Goal: Task Accomplishment & Management: Use online tool/utility

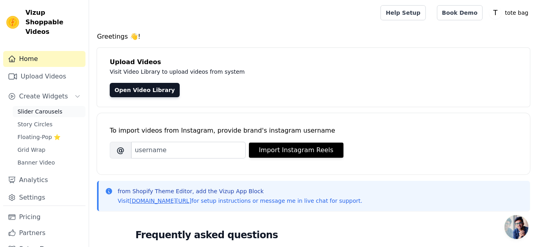
click at [45, 107] on span "Slider Carousels" at bounding box center [39, 111] width 45 height 8
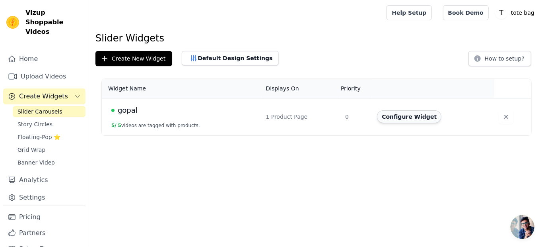
click at [396, 111] on button "Configure Widget" at bounding box center [409, 116] width 64 height 13
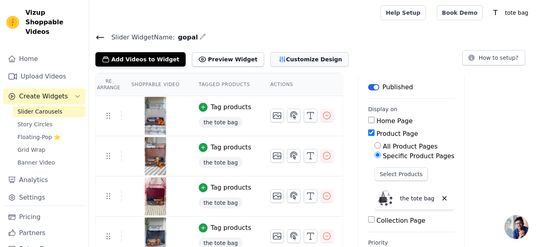
click at [291, 59] on button "Customize Design" at bounding box center [309, 59] width 78 height 14
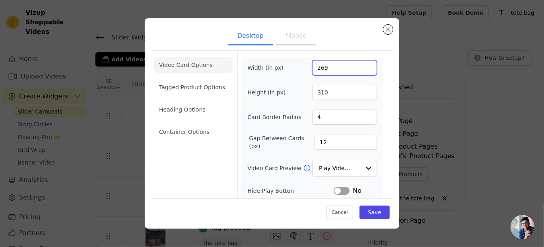
click at [362, 69] on input "269" at bounding box center [344, 67] width 65 height 15
click at [362, 69] on input "268" at bounding box center [344, 67] width 65 height 15
click at [362, 69] on input "267" at bounding box center [344, 67] width 65 height 15
click at [362, 69] on input "266" at bounding box center [344, 67] width 65 height 15
click at [362, 69] on input "265" at bounding box center [344, 67] width 65 height 15
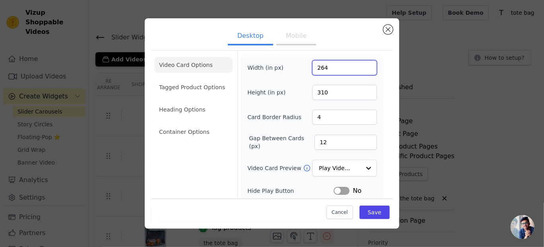
click at [362, 69] on input "264" at bounding box center [344, 67] width 65 height 15
click at [362, 69] on input "263" at bounding box center [344, 67] width 65 height 15
click at [362, 69] on input "262" at bounding box center [344, 67] width 65 height 15
click at [362, 69] on input "261" at bounding box center [344, 67] width 65 height 15
click at [362, 69] on input "260" at bounding box center [344, 67] width 65 height 15
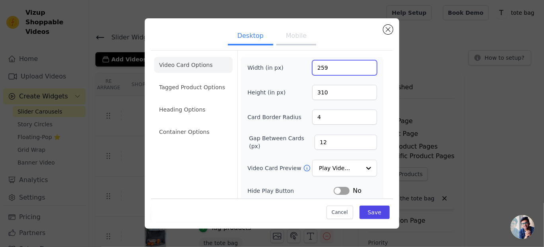
click at [362, 69] on input "259" at bounding box center [344, 67] width 65 height 15
click at [362, 69] on input "258" at bounding box center [344, 67] width 65 height 15
click at [362, 69] on input "257" at bounding box center [344, 67] width 65 height 15
click at [362, 69] on input "256" at bounding box center [344, 67] width 65 height 15
click at [362, 69] on input "255" at bounding box center [344, 67] width 65 height 15
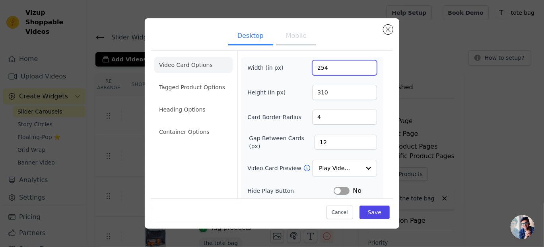
click at [362, 69] on input "254" at bounding box center [344, 67] width 65 height 15
click at [362, 69] on input "253" at bounding box center [344, 67] width 65 height 15
click at [362, 69] on input "252" at bounding box center [344, 67] width 65 height 15
click at [362, 69] on input "251" at bounding box center [344, 67] width 65 height 15
click at [362, 69] on input "250" at bounding box center [344, 67] width 65 height 15
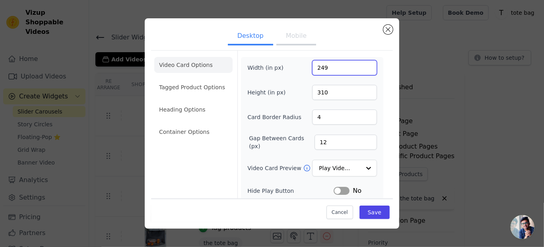
click at [362, 69] on input "249" at bounding box center [344, 67] width 65 height 15
click at [362, 69] on input "248" at bounding box center [344, 67] width 65 height 15
click at [362, 69] on input "247" at bounding box center [344, 67] width 65 height 15
click at [362, 69] on input "246" at bounding box center [344, 67] width 65 height 15
click at [362, 69] on input "245" at bounding box center [344, 67] width 65 height 15
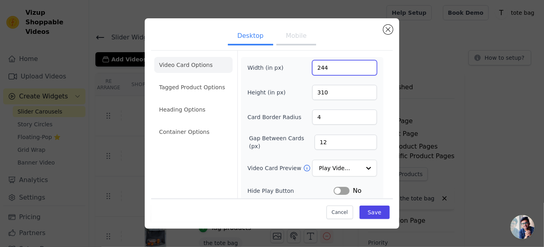
click at [362, 69] on input "244" at bounding box center [344, 67] width 65 height 15
click at [362, 69] on input "243" at bounding box center [344, 67] width 65 height 15
click at [362, 69] on input "242" at bounding box center [344, 67] width 65 height 15
click at [362, 69] on input "241" at bounding box center [344, 67] width 65 height 15
click at [362, 69] on input "240" at bounding box center [344, 67] width 65 height 15
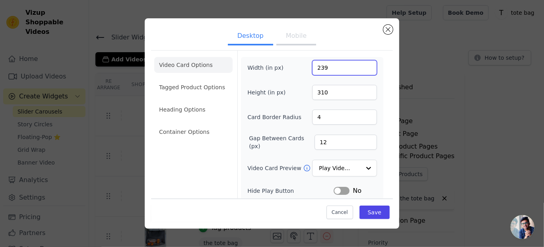
click at [362, 69] on input "239" at bounding box center [344, 67] width 65 height 15
click at [362, 69] on input "238" at bounding box center [344, 67] width 65 height 15
click at [362, 69] on input "237" at bounding box center [344, 67] width 65 height 15
click at [362, 69] on input "236" at bounding box center [344, 67] width 65 height 15
click at [362, 69] on input "235" at bounding box center [344, 67] width 65 height 15
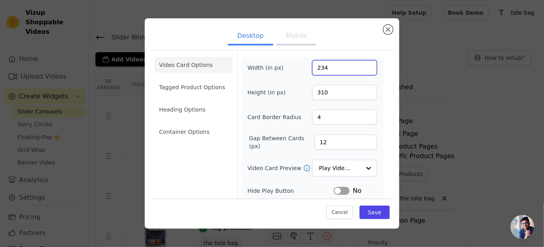
click at [362, 69] on input "234" at bounding box center [344, 67] width 65 height 15
click at [362, 69] on input "233" at bounding box center [344, 67] width 65 height 15
click at [362, 69] on input "232" at bounding box center [344, 67] width 65 height 15
click at [362, 69] on input "231" at bounding box center [344, 67] width 65 height 15
click at [362, 69] on input "230" at bounding box center [344, 67] width 65 height 15
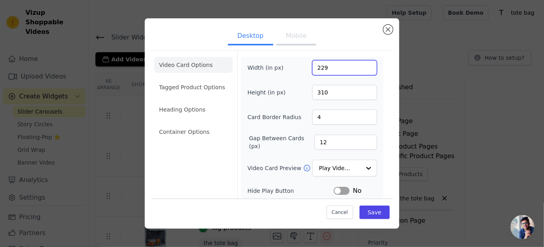
click at [362, 69] on input "229" at bounding box center [344, 67] width 65 height 15
click at [362, 69] on input "228" at bounding box center [344, 67] width 65 height 15
click at [362, 69] on input "227" at bounding box center [344, 67] width 65 height 15
click at [362, 69] on input "226" at bounding box center [344, 67] width 65 height 15
click at [362, 69] on input "225" at bounding box center [344, 67] width 65 height 15
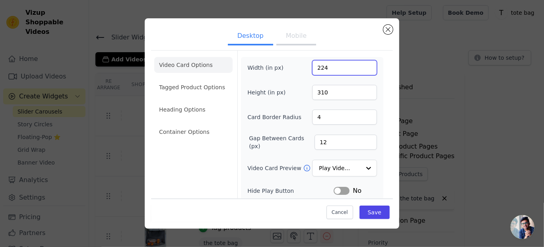
click at [362, 69] on input "224" at bounding box center [344, 67] width 65 height 15
click at [362, 69] on input "223" at bounding box center [344, 67] width 65 height 15
click at [362, 69] on input "222" at bounding box center [344, 67] width 65 height 15
click at [362, 69] on input "221" at bounding box center [344, 67] width 65 height 15
type input "220"
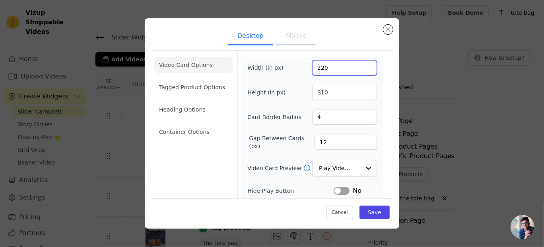
click at [362, 69] on input "220" at bounding box center [344, 67] width 65 height 15
click at [360, 89] on input "311" at bounding box center [344, 92] width 65 height 15
click at [362, 88] on input "312" at bounding box center [344, 92] width 65 height 15
click at [362, 88] on input "313" at bounding box center [344, 92] width 65 height 15
click at [362, 88] on input "314" at bounding box center [344, 92] width 65 height 15
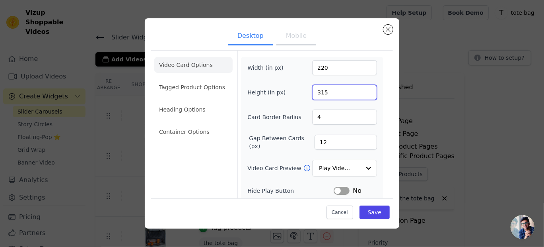
click at [362, 88] on input "315" at bounding box center [344, 92] width 65 height 15
click at [362, 88] on input "316" at bounding box center [344, 92] width 65 height 15
click at [362, 88] on input "317" at bounding box center [344, 92] width 65 height 15
click at [362, 88] on input "318" at bounding box center [344, 92] width 65 height 15
click at [362, 88] on input "319" at bounding box center [344, 92] width 65 height 15
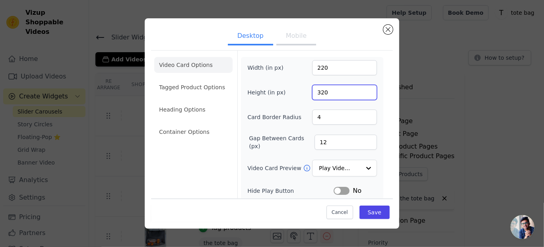
click at [362, 88] on input "320" at bounding box center [344, 92] width 65 height 15
click at [362, 88] on input "321" at bounding box center [344, 92] width 65 height 15
click at [362, 88] on input "322" at bounding box center [344, 92] width 65 height 15
click at [362, 88] on input "323" at bounding box center [344, 92] width 65 height 15
click at [362, 88] on input "324" at bounding box center [344, 92] width 65 height 15
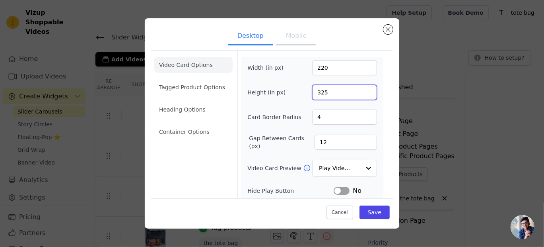
click at [362, 88] on input "325" at bounding box center [344, 92] width 65 height 15
click at [362, 88] on input "326" at bounding box center [344, 92] width 65 height 15
click at [362, 88] on input "327" at bounding box center [344, 92] width 65 height 15
click at [362, 88] on input "328" at bounding box center [344, 92] width 65 height 15
click at [362, 88] on input "329" at bounding box center [344, 92] width 65 height 15
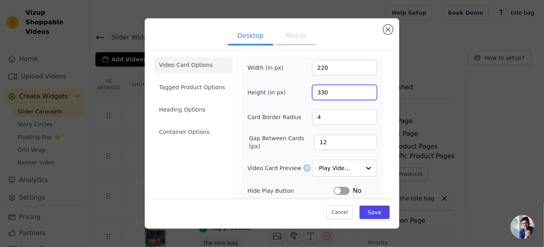
type input "330"
click at [362, 88] on input "330" at bounding box center [344, 92] width 65 height 15
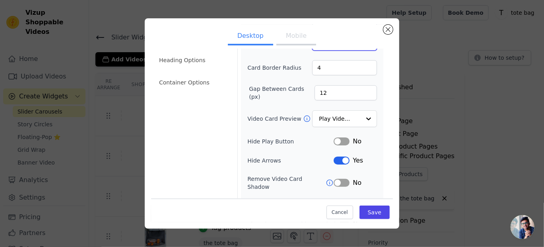
scroll to position [55, 0]
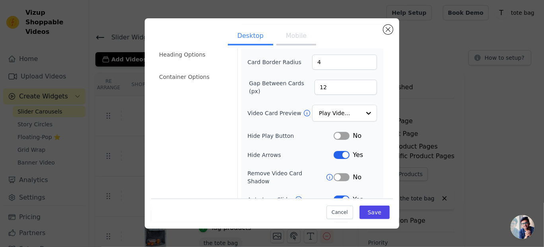
click at [338, 132] on button "Label" at bounding box center [342, 136] width 16 height 8
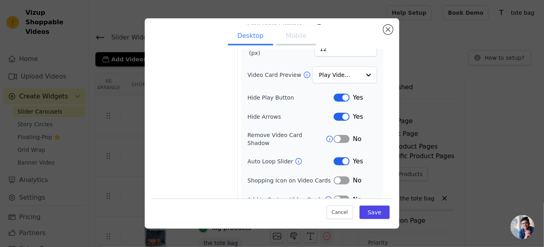
scroll to position [95, 0]
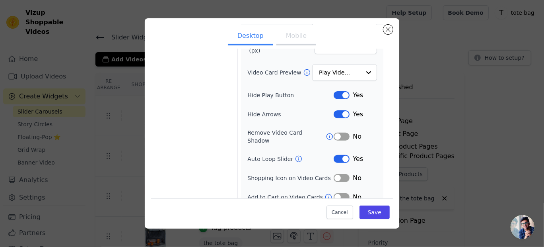
click at [343, 155] on button "Label" at bounding box center [342, 159] width 16 height 8
click at [368, 210] on button "Save" at bounding box center [374, 212] width 30 height 14
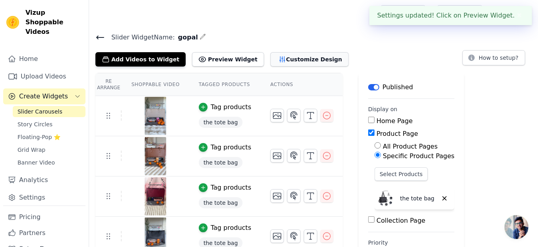
click at [285, 60] on button "Customize Design" at bounding box center [309, 59] width 78 height 14
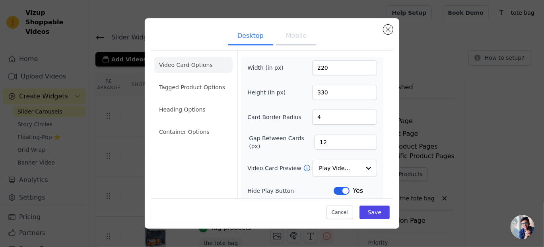
click at [295, 33] on button "Mobile" at bounding box center [296, 36] width 40 height 17
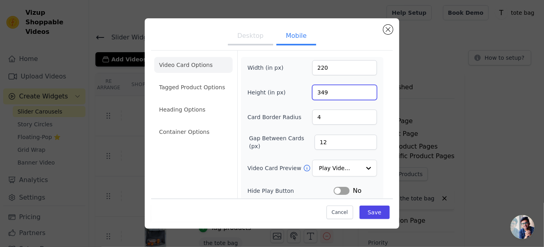
click at [362, 92] on input "349" at bounding box center [344, 92] width 65 height 15
click at [362, 92] on input "347" at bounding box center [344, 92] width 65 height 15
click at [362, 92] on input "346" at bounding box center [344, 92] width 65 height 15
click at [362, 92] on input "345" at bounding box center [344, 92] width 65 height 15
click at [362, 92] on input "344" at bounding box center [344, 92] width 65 height 15
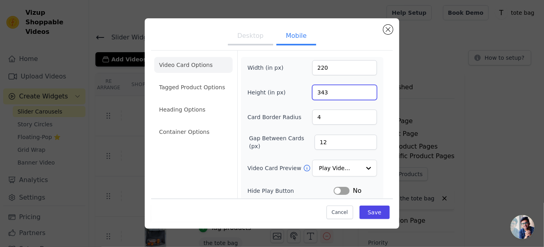
click at [362, 92] on input "343" at bounding box center [344, 92] width 65 height 15
click at [362, 92] on input "342" at bounding box center [344, 92] width 65 height 15
click at [362, 92] on input "341" at bounding box center [344, 92] width 65 height 15
click at [362, 92] on input "340" at bounding box center [344, 92] width 65 height 15
click at [362, 92] on input "339" at bounding box center [344, 92] width 65 height 15
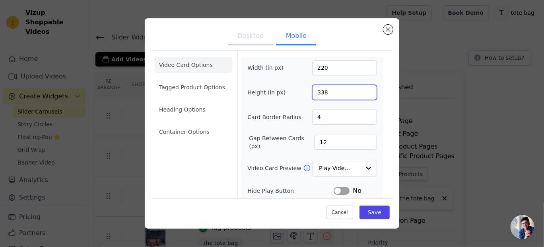
click at [362, 92] on input "338" at bounding box center [344, 92] width 65 height 15
click at [362, 92] on input "337" at bounding box center [344, 92] width 65 height 15
click at [362, 92] on input "336" at bounding box center [344, 92] width 65 height 15
click at [362, 92] on input "335" at bounding box center [344, 92] width 65 height 15
click at [362, 92] on input "334" at bounding box center [344, 92] width 65 height 15
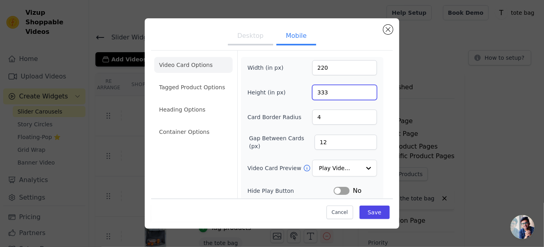
click at [362, 92] on input "333" at bounding box center [344, 92] width 65 height 15
click at [362, 92] on input "332" at bounding box center [344, 92] width 65 height 15
click at [362, 92] on input "331" at bounding box center [344, 92] width 65 height 15
type input "330"
click at [362, 92] on input "330" at bounding box center [344, 92] width 65 height 15
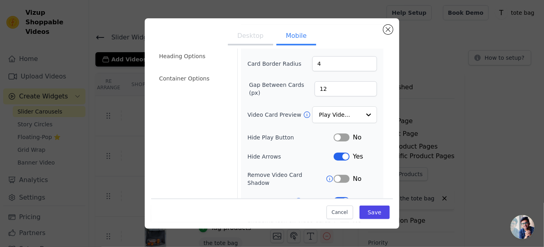
scroll to position [60, 0]
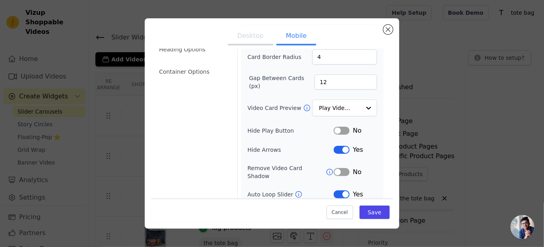
click at [335, 126] on button "Label" at bounding box center [342, 130] width 16 height 8
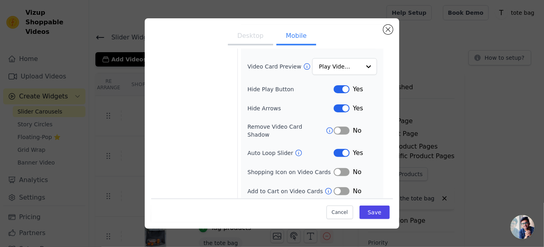
scroll to position [108, 0]
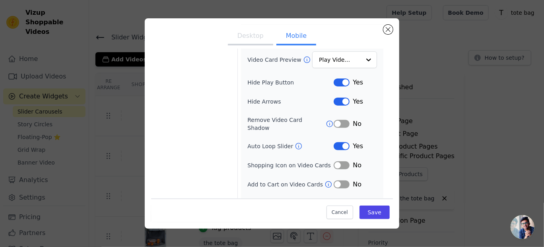
click at [334, 142] on button "Label" at bounding box center [342, 146] width 16 height 8
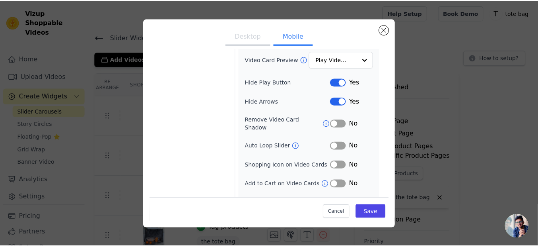
scroll to position [115, 0]
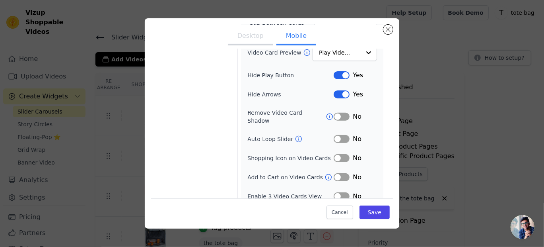
click at [337, 192] on button "Label" at bounding box center [342, 196] width 16 height 8
click at [370, 211] on button "Save" at bounding box center [374, 212] width 30 height 14
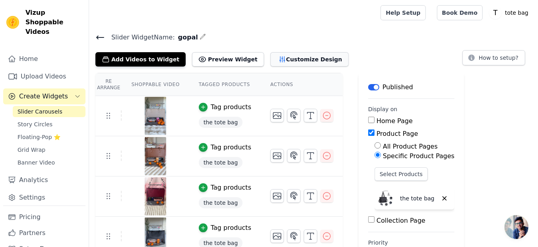
click at [291, 58] on button "Customize Design" at bounding box center [309, 59] width 78 height 14
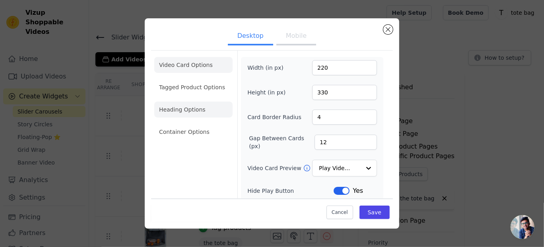
click at [201, 105] on li "Heading Options" at bounding box center [193, 109] width 78 height 16
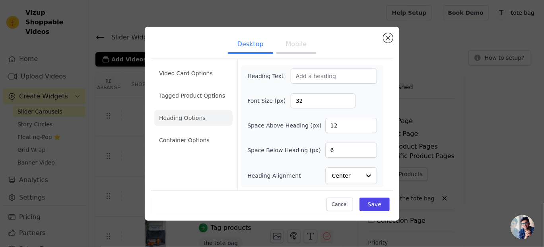
click at [302, 46] on button "Mobile" at bounding box center [296, 44] width 40 height 17
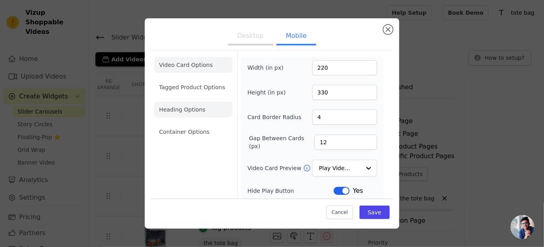
click at [206, 111] on li "Heading Options" at bounding box center [193, 109] width 78 height 16
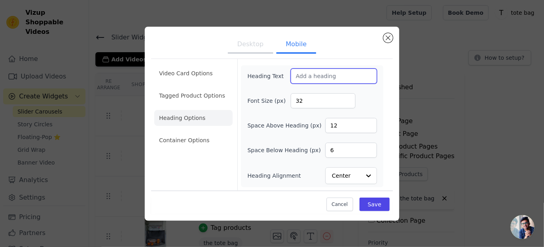
click at [299, 72] on input "Heading Text" at bounding box center [334, 75] width 86 height 15
type input "See it in action !"
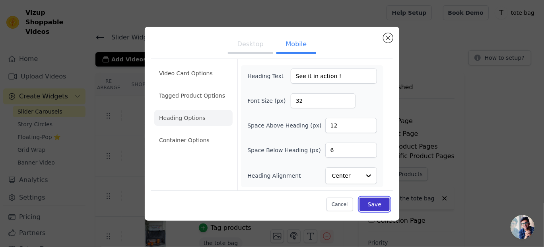
click at [369, 205] on button "Save" at bounding box center [374, 204] width 30 height 14
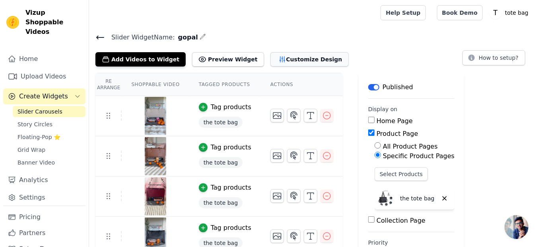
click at [280, 60] on button "Customize Design" at bounding box center [309, 59] width 78 height 14
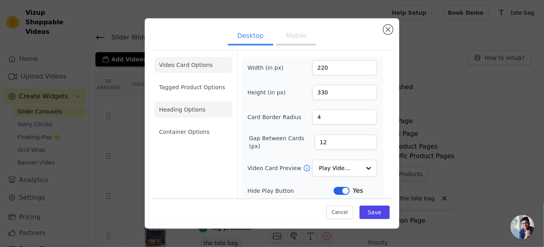
click at [180, 112] on li "Heading Options" at bounding box center [193, 109] width 78 height 16
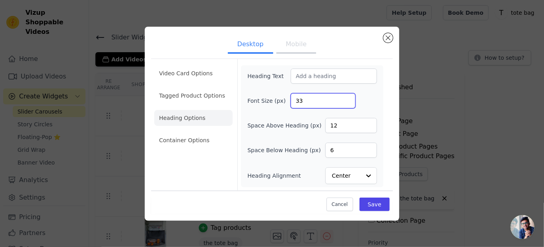
click at [347, 99] on input "33" at bounding box center [323, 100] width 65 height 15
click at [347, 99] on input "34" at bounding box center [323, 100] width 65 height 15
click at [347, 99] on input "35" at bounding box center [323, 100] width 65 height 15
click at [347, 99] on input "36" at bounding box center [323, 100] width 65 height 15
click at [347, 99] on input "37" at bounding box center [323, 100] width 65 height 15
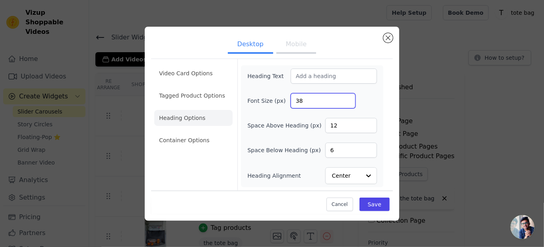
click at [347, 99] on input "38" at bounding box center [323, 100] width 65 height 15
click at [347, 99] on input "39" at bounding box center [323, 100] width 65 height 15
click at [347, 99] on input "40" at bounding box center [323, 100] width 65 height 15
click at [347, 99] on input "41" at bounding box center [323, 100] width 65 height 15
click at [347, 99] on input "42" at bounding box center [323, 100] width 65 height 15
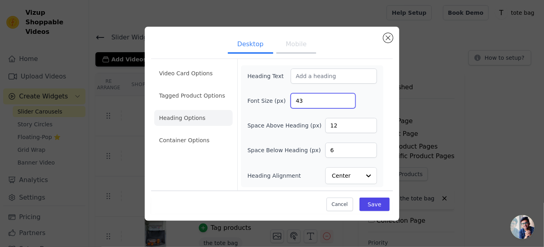
click at [347, 99] on input "43" at bounding box center [323, 100] width 65 height 15
click at [347, 99] on input "44" at bounding box center [323, 100] width 65 height 15
click at [347, 99] on input "45" at bounding box center [323, 100] width 65 height 15
click at [347, 99] on input "46" at bounding box center [323, 100] width 65 height 15
click at [347, 99] on input "47" at bounding box center [323, 100] width 65 height 15
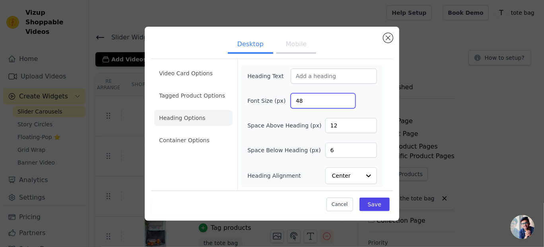
click at [347, 99] on input "48" at bounding box center [323, 100] width 65 height 15
click at [347, 99] on input "49" at bounding box center [323, 100] width 65 height 15
click at [347, 99] on input "50" at bounding box center [323, 100] width 65 height 15
click at [347, 99] on input "51" at bounding box center [323, 100] width 65 height 15
click at [347, 99] on input "52" at bounding box center [323, 100] width 65 height 15
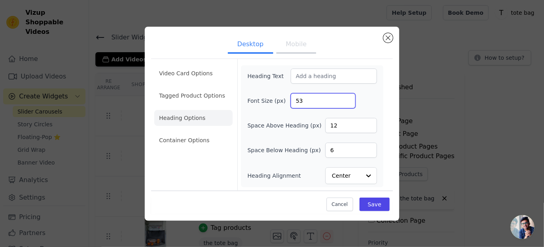
click at [347, 99] on input "53" at bounding box center [323, 100] width 65 height 15
click at [347, 99] on input "54" at bounding box center [323, 100] width 65 height 15
click at [347, 99] on input "55" at bounding box center [323, 100] width 65 height 15
click at [347, 99] on input "56" at bounding box center [323, 100] width 65 height 15
click at [347, 99] on input "57" at bounding box center [323, 100] width 65 height 15
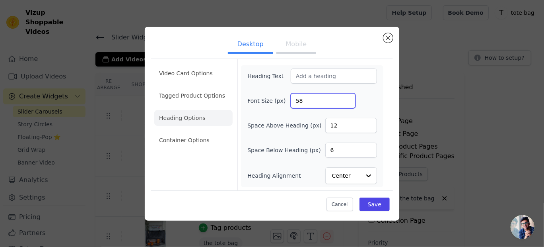
click at [347, 99] on input "58" at bounding box center [323, 100] width 65 height 15
click at [347, 99] on input "59" at bounding box center [323, 100] width 65 height 15
type input "60"
click at [347, 99] on input "60" at bounding box center [323, 100] width 65 height 15
click at [376, 202] on button "Save" at bounding box center [374, 204] width 30 height 14
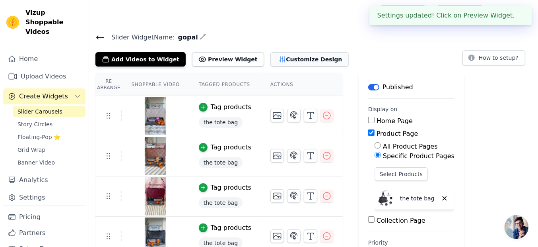
click at [287, 60] on button "Customize Design" at bounding box center [309, 59] width 78 height 14
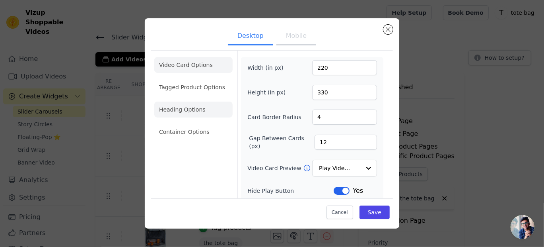
click at [202, 106] on li "Heading Options" at bounding box center [193, 109] width 78 height 16
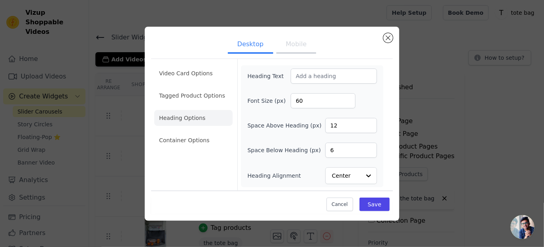
click at [287, 41] on button "Mobile" at bounding box center [296, 44] width 40 height 17
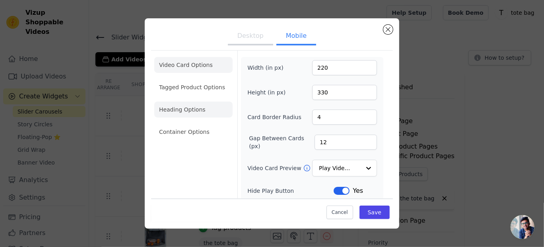
click at [194, 111] on li "Heading Options" at bounding box center [193, 109] width 78 height 16
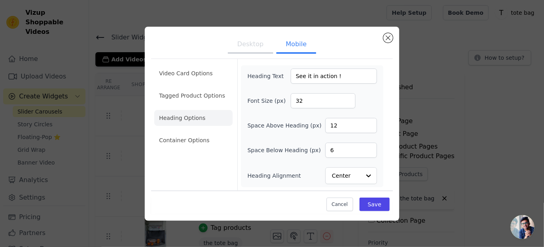
click at [248, 43] on button "Desktop" at bounding box center [250, 44] width 45 height 17
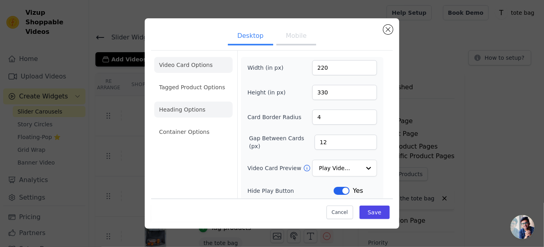
click at [197, 110] on li "Heading Options" at bounding box center [193, 109] width 78 height 16
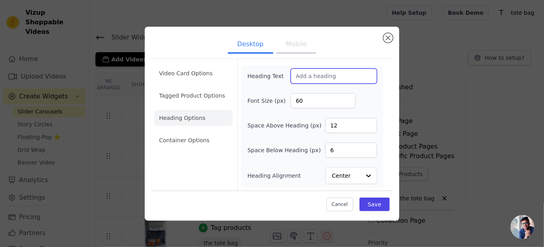
click at [299, 74] on input "Heading Text" at bounding box center [334, 75] width 86 height 15
type input "See it in action !"
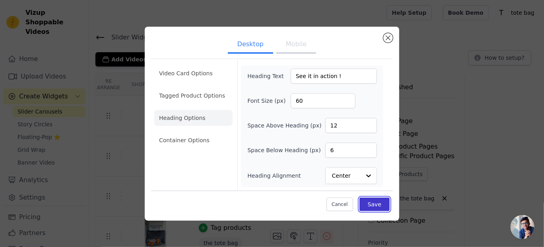
click at [368, 202] on button "Save" at bounding box center [374, 204] width 30 height 14
